Goal: Obtain resource: Download file/media

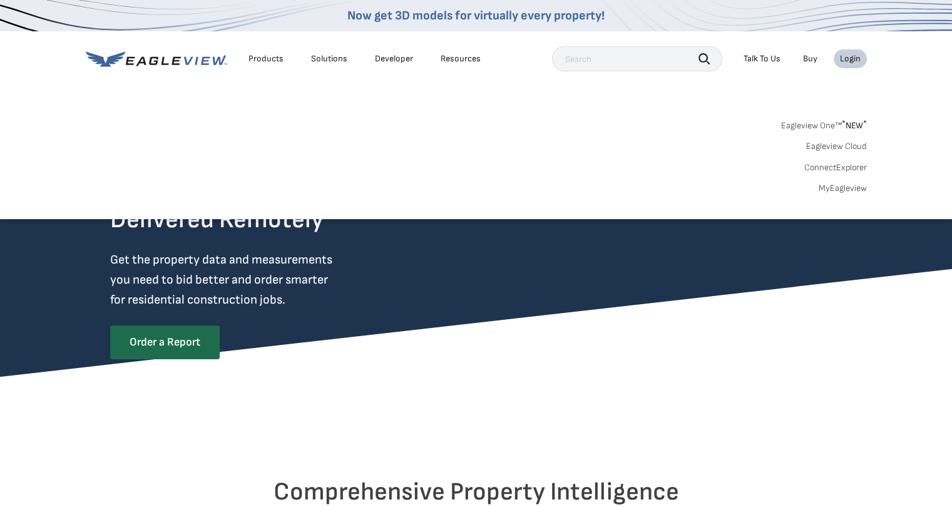
click at [849, 186] on link "MyEagleview" at bounding box center [843, 188] width 48 height 11
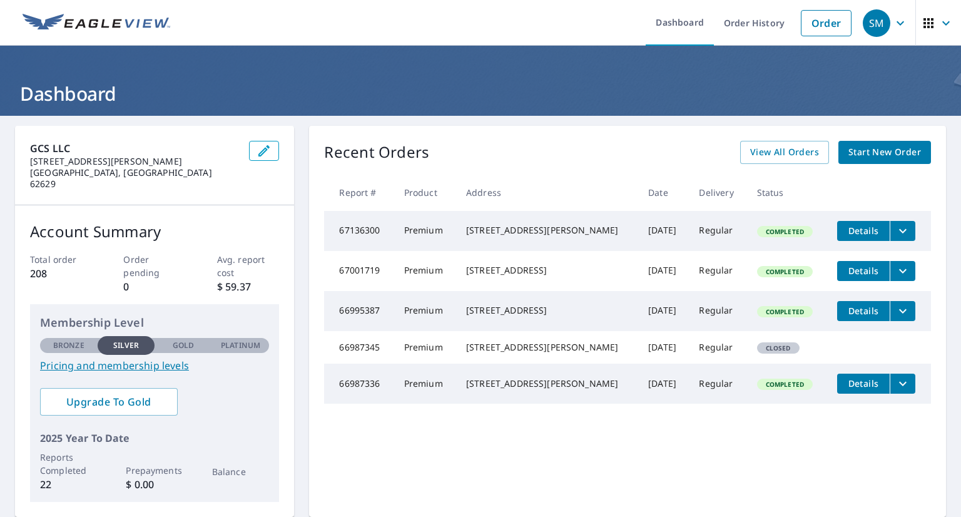
click at [894, 394] on button "filesDropdownBtn-66987336" at bounding box center [903, 384] width 26 height 20
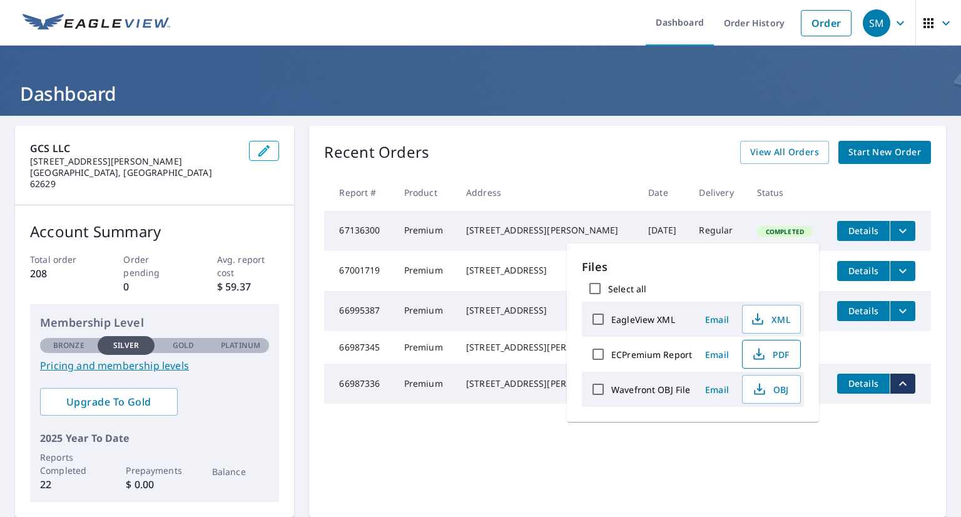
click at [779, 349] on span "PDF" at bounding box center [771, 354] width 40 height 15
